Goal: Task Accomplishment & Management: Manage account settings

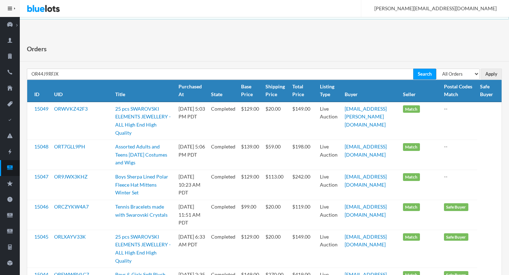
type input "OR44J9RFJX"
click at [413, 69] on input "Search" at bounding box center [424, 74] width 23 height 11
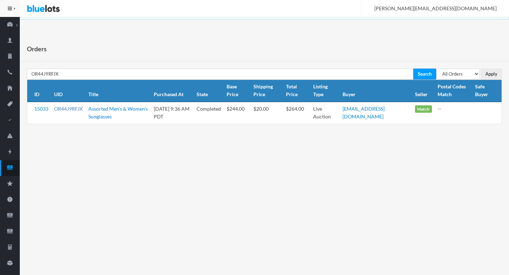
click at [68, 109] on link "OR44J9RFJX" at bounding box center [68, 109] width 29 height 6
click at [16, 169] on icon "cash" at bounding box center [10, 167] width 20 height 6
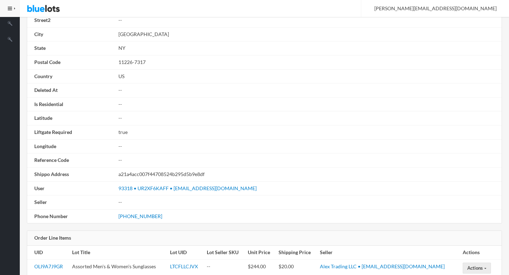
scroll to position [401, 0]
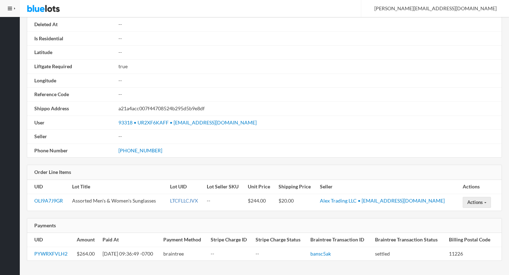
click at [191, 201] on link "LTCFLLCJVX" at bounding box center [184, 201] width 28 height 6
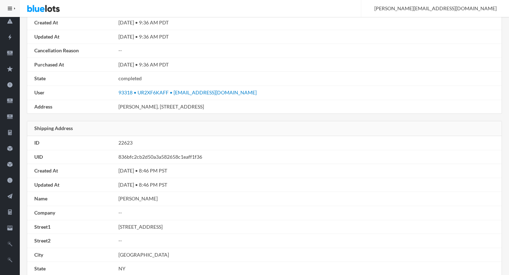
scroll to position [0, 0]
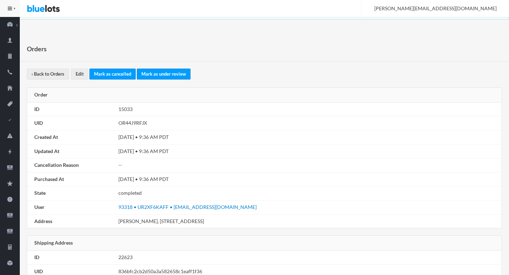
click at [131, 121] on td "OR44J9RFJX" at bounding box center [309, 123] width 386 height 14
copy td "OR44J9RFJX"
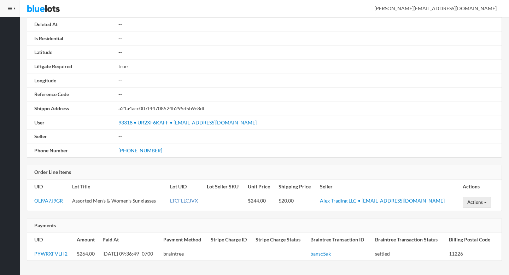
click at [195, 202] on link "LTCFLLCJVX" at bounding box center [184, 201] width 28 height 6
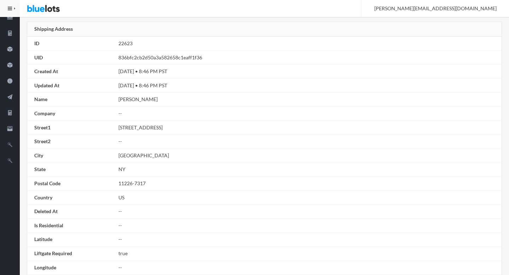
scroll to position [213, 0]
click at [128, 100] on td "Sandra Erickson" at bounding box center [309, 100] width 386 height 14
drag, startPoint x: 128, startPoint y: 100, endPoint x: 149, endPoint y: 100, distance: 21.2
click at [149, 100] on td "Sandra Erickson" at bounding box center [309, 100] width 386 height 14
copy td "Sandra Erickson"
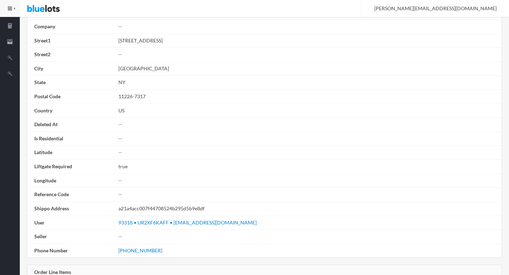
scroll to position [301, 0]
drag, startPoint x: 156, startPoint y: 247, endPoint x: 116, endPoint y: 248, distance: 40.0
click at [116, 248] on td "(631) 828-9549" at bounding box center [309, 251] width 386 height 14
copy link "(631) 828-9549"
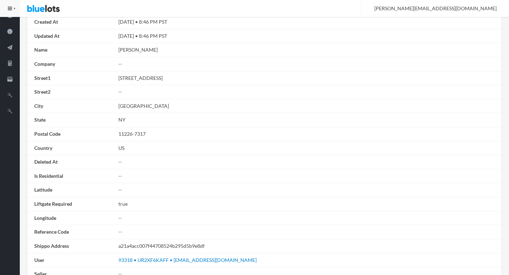
scroll to position [254, 0]
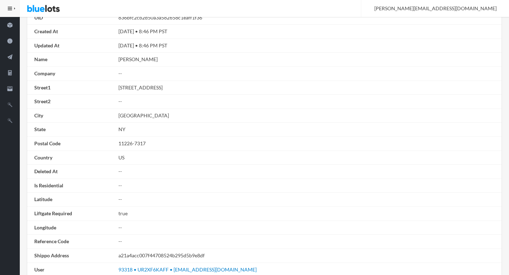
click at [159, 89] on td "601 E 19th St Apt 3J" at bounding box center [309, 88] width 386 height 14
drag, startPoint x: 159, startPoint y: 89, endPoint x: 119, endPoint y: 88, distance: 39.6
click at [119, 88] on td "601 E 19th St Apt 3J" at bounding box center [309, 88] width 386 height 14
copy td "601 E 19th St Apt 3J"
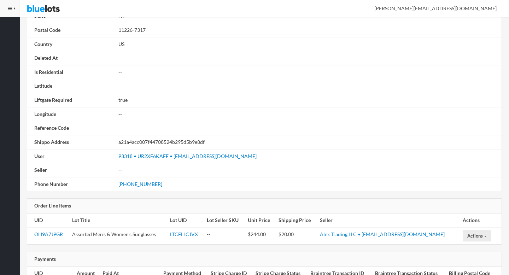
scroll to position [368, 0]
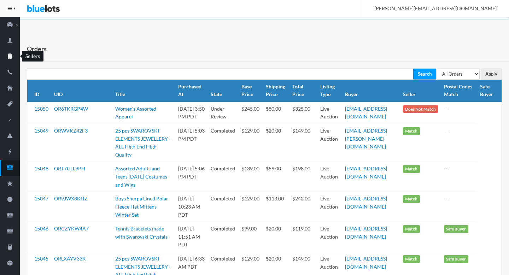
click at [11, 51] on link "Sellers" at bounding box center [10, 57] width 20 height 16
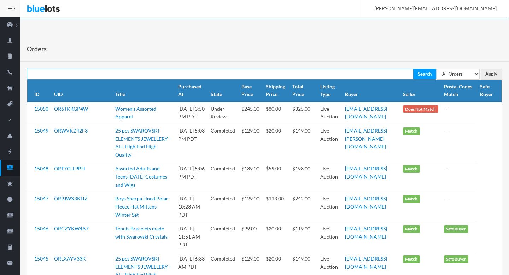
click at [114, 73] on input "text" at bounding box center [220, 74] width 387 height 11
paste input "rebeccagardner693@gmail.com"
type input "rebeccagardner693@gmail.com"
click at [413, 69] on input "Search" at bounding box center [424, 74] width 23 height 11
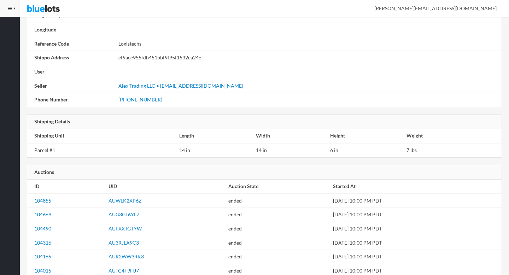
scroll to position [753, 0]
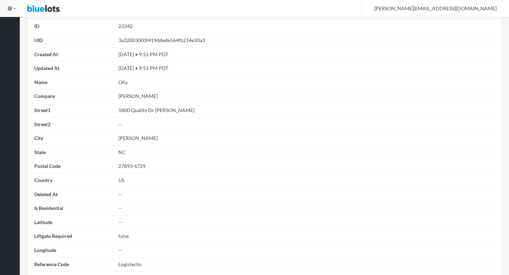
scroll to position [533, 0]
click at [125, 111] on td "1800 Quality Dr NE" at bounding box center [309, 111] width 386 height 14
drag, startPoint x: 125, startPoint y: 111, endPoint x: 168, endPoint y: 111, distance: 43.5
click at [168, 111] on td "1800 Quality Dr NE" at bounding box center [309, 111] width 386 height 14
copy td "1800 Quality Dr NE"
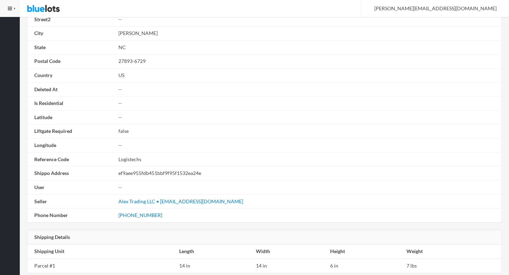
scroll to position [641, 0]
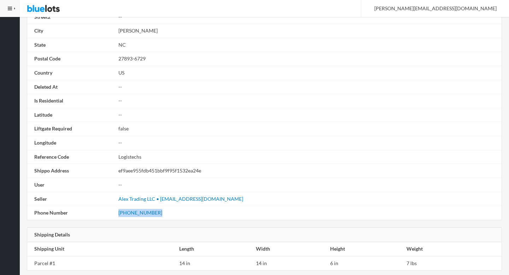
drag, startPoint x: 156, startPoint y: 213, endPoint x: 114, endPoint y: 212, distance: 41.8
click at [114, 212] on tr "Phone Number (252) 237-6780" at bounding box center [264, 213] width 475 height 14
copy tr "(252) 237-6780"
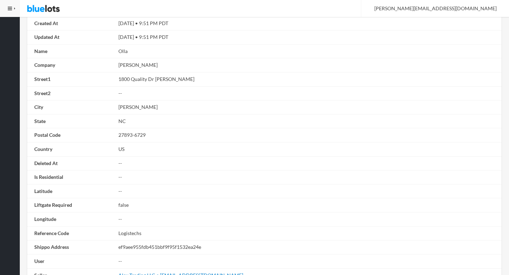
scroll to position [564, 0]
click at [125, 65] on td "Alex Trading" at bounding box center [309, 66] width 386 height 14
drag, startPoint x: 125, startPoint y: 65, endPoint x: 141, endPoint y: 65, distance: 15.9
click at [141, 65] on td "Alex Trading" at bounding box center [309, 66] width 386 height 14
copy td "Alex Trading"
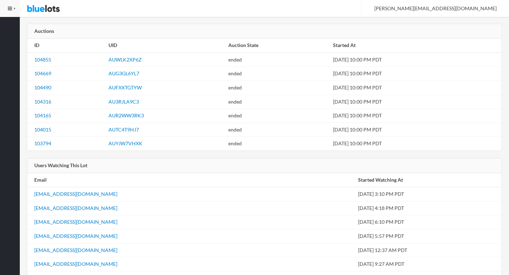
scroll to position [868, 0]
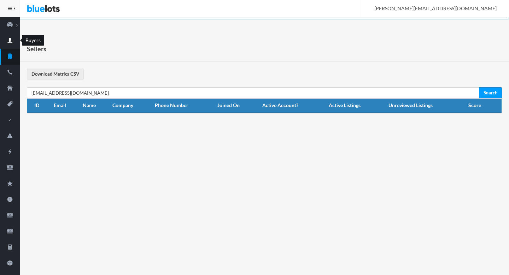
click at [11, 42] on icon "person" at bounding box center [10, 40] width 20 height 6
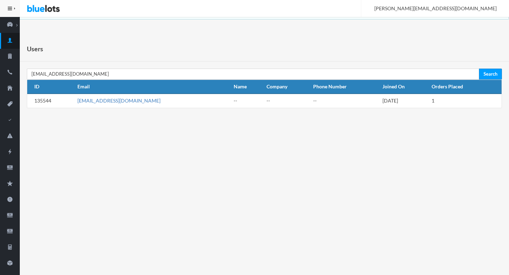
click at [108, 99] on link "[EMAIL_ADDRESS][DOMAIN_NAME]" at bounding box center [118, 101] width 83 height 6
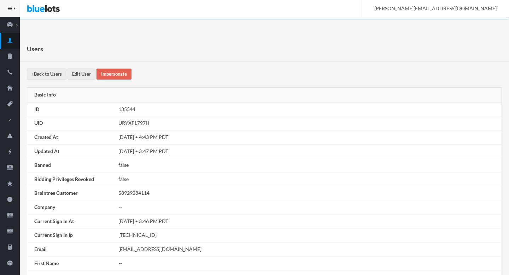
click at [115, 78] on link "Impersonate" at bounding box center [114, 74] width 35 height 11
